Goal: Navigation & Orientation: Find specific page/section

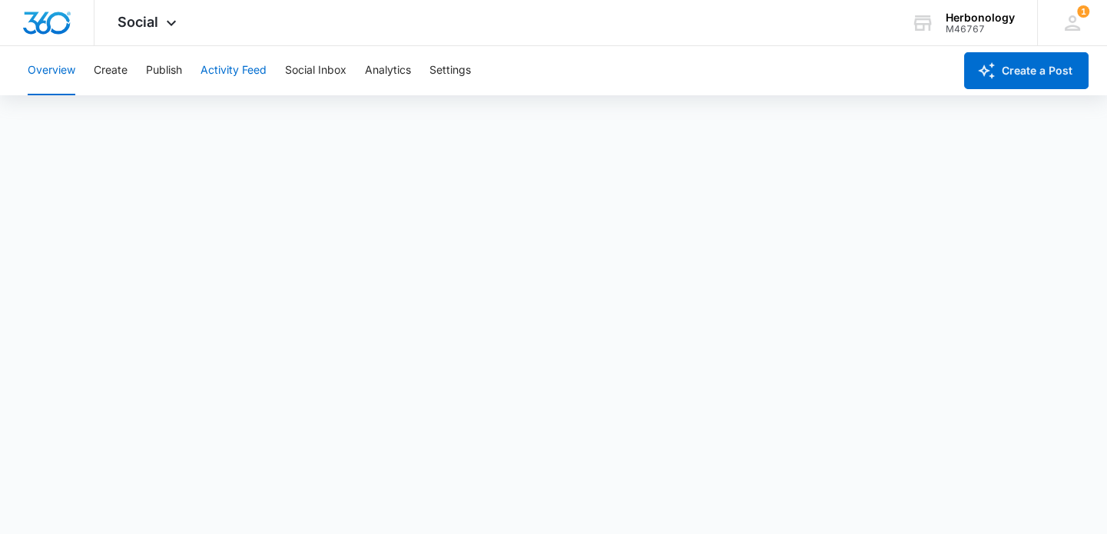
click at [226, 72] on button "Activity Feed" at bounding box center [233, 70] width 66 height 49
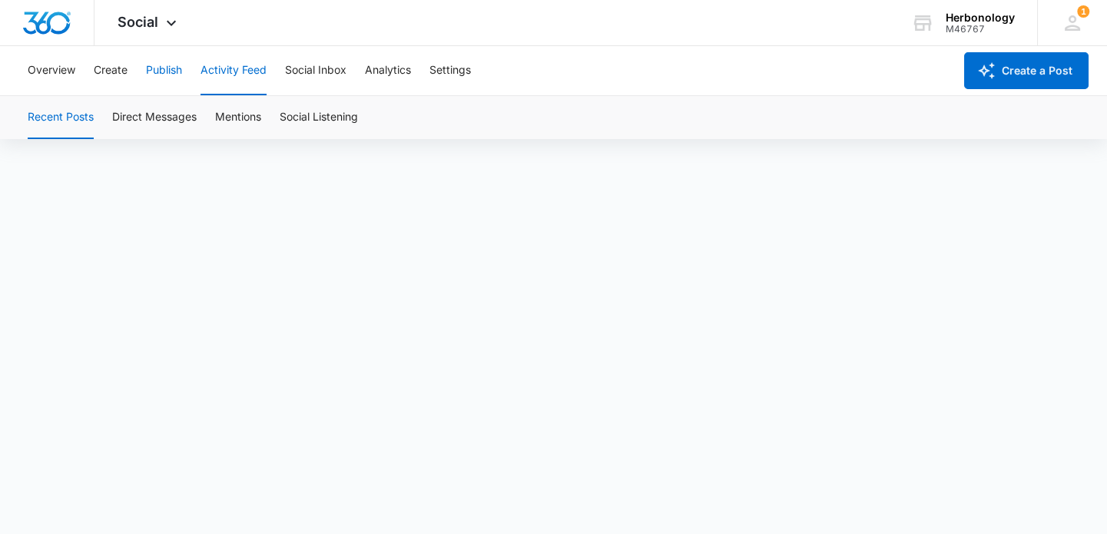
click at [167, 68] on button "Publish" at bounding box center [164, 70] width 36 height 49
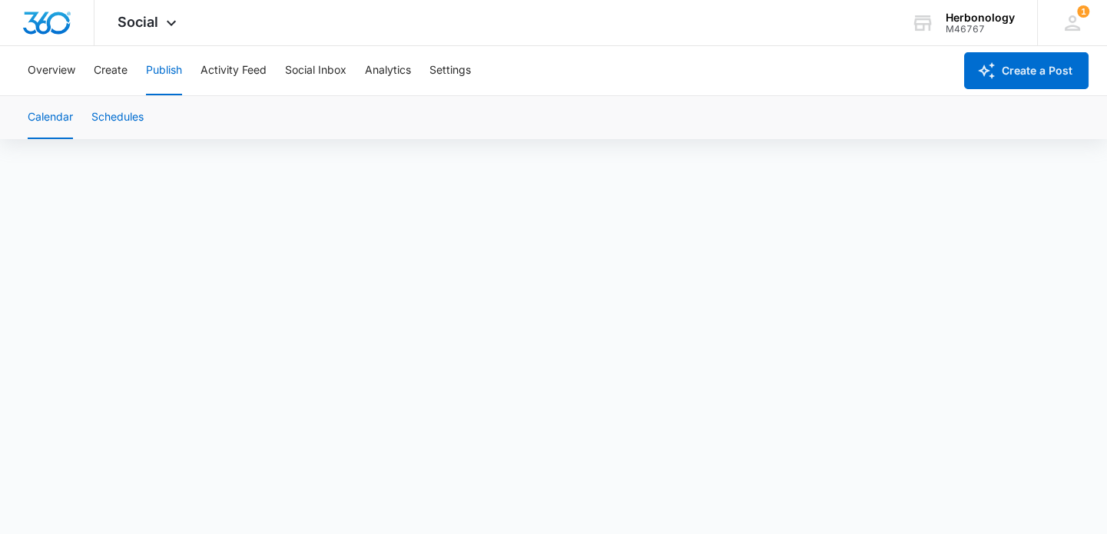
click at [113, 114] on button "Schedules" at bounding box center [117, 117] width 52 height 43
click at [52, 124] on button "Calendar" at bounding box center [50, 117] width 45 height 43
